Goal: Task Accomplishment & Management: Complete application form

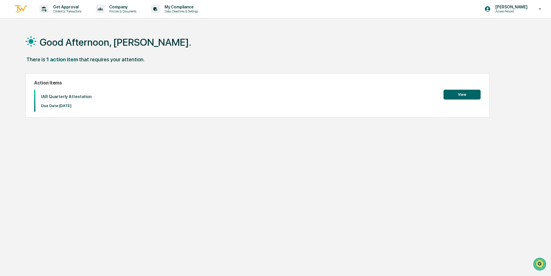
click at [460, 92] on button "View" at bounding box center [461, 95] width 37 height 10
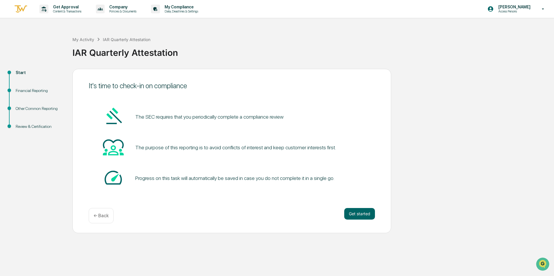
click at [357, 211] on button "Get started" at bounding box center [359, 214] width 31 height 12
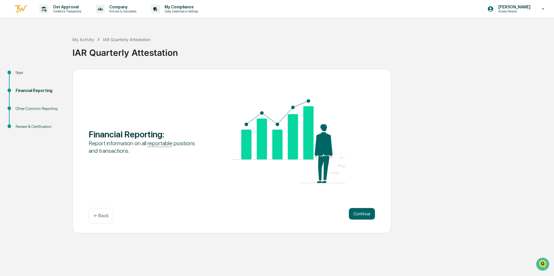
click at [367, 211] on button "Continue" at bounding box center [362, 214] width 26 height 12
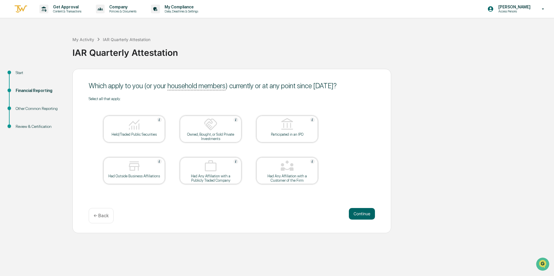
click at [138, 129] on img at bounding box center [134, 125] width 14 height 14
click at [363, 213] on button "Continue" at bounding box center [362, 214] width 26 height 12
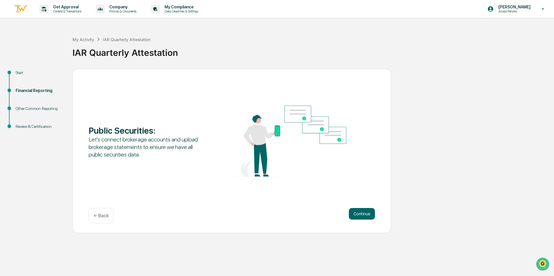
click at [368, 213] on button "Continue" at bounding box center [362, 214] width 26 height 12
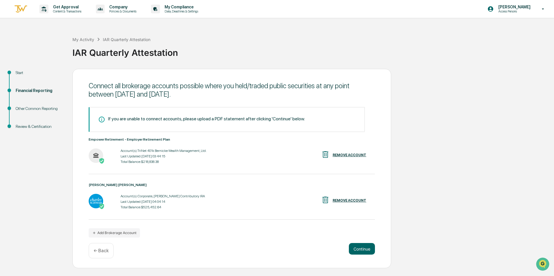
click at [362, 249] on button "Continue" at bounding box center [362, 249] width 26 height 12
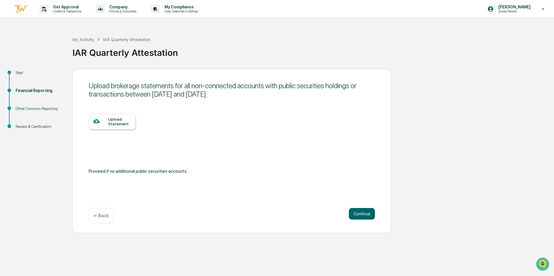
click at [367, 214] on button "Continue" at bounding box center [362, 214] width 26 height 12
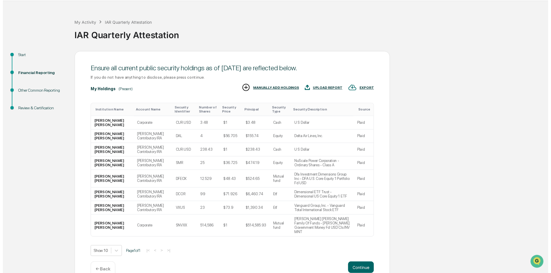
scroll to position [18, 0]
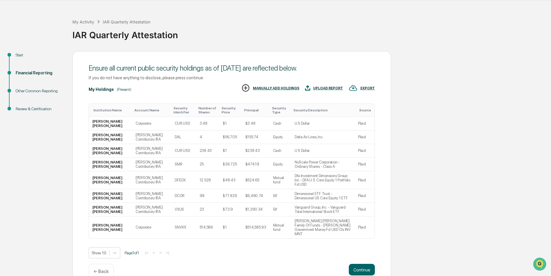
click at [365, 264] on button "Continue" at bounding box center [362, 270] width 26 height 12
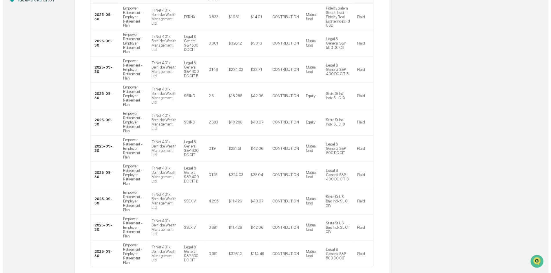
scroll to position [136, 0]
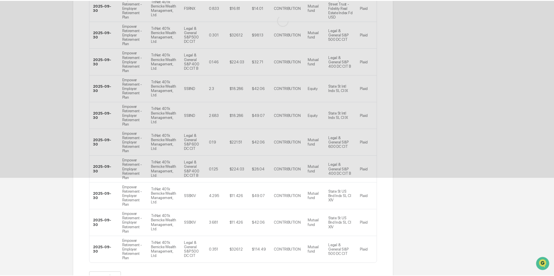
scroll to position [0, 0]
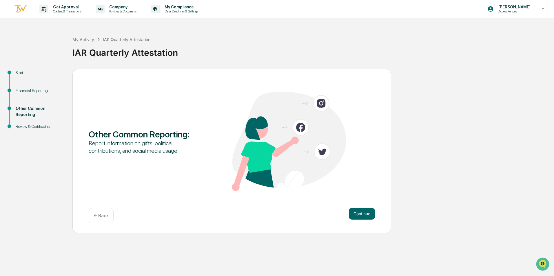
click at [365, 211] on button "Continue" at bounding box center [362, 214] width 26 height 12
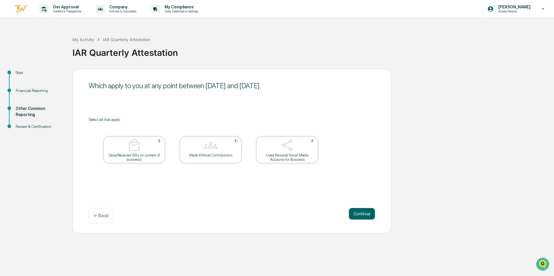
click at [367, 213] on button "Continue" at bounding box center [362, 214] width 26 height 12
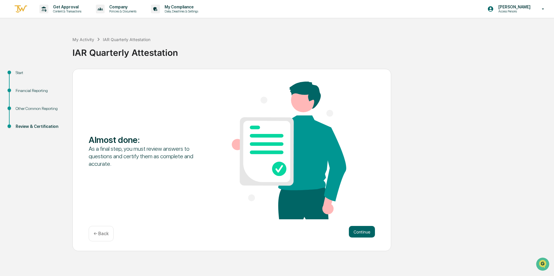
click at [359, 229] on button "Continue" at bounding box center [362, 232] width 26 height 12
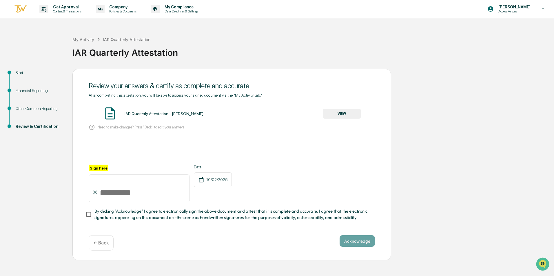
click at [112, 194] on input "Sign here" at bounding box center [139, 189] width 101 height 28
click at [345, 113] on button "VIEW" at bounding box center [342, 114] width 38 height 10
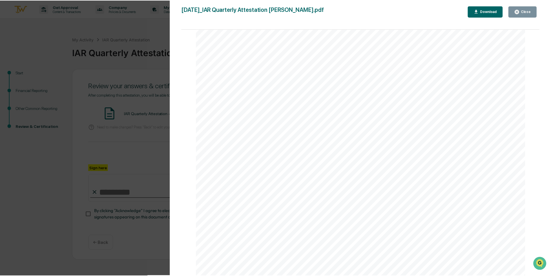
scroll to position [4026, 0]
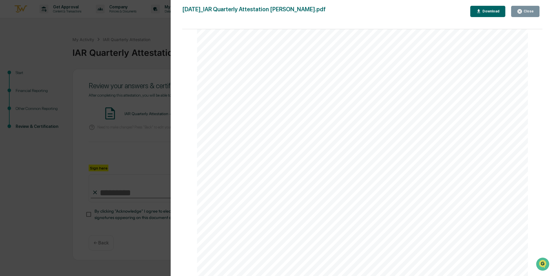
click at [528, 8] on button "Close" at bounding box center [525, 11] width 28 height 11
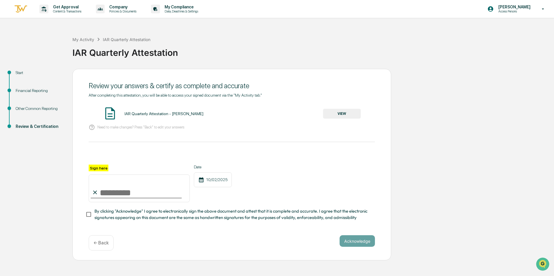
click at [115, 193] on input "Sign here" at bounding box center [139, 189] width 101 height 28
type input "**********"
click at [367, 240] on button "Acknowledge" at bounding box center [356, 241] width 35 height 12
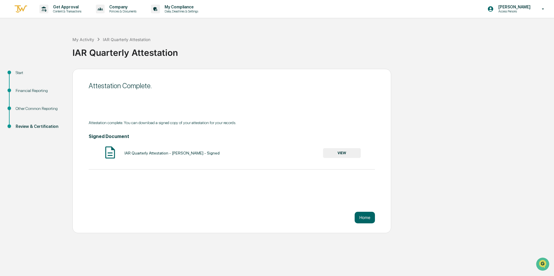
click at [373, 214] on button "Home" at bounding box center [365, 218] width 20 height 12
